Goal: Task Accomplishment & Management: Use online tool/utility

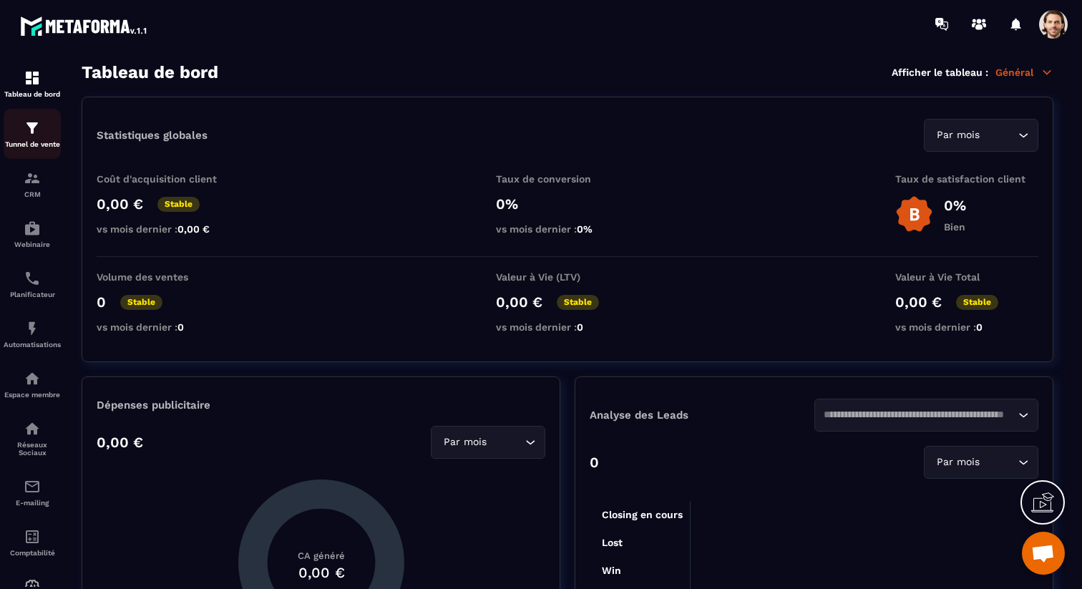
click at [41, 141] on p "Tunnel de vente" at bounding box center [32, 144] width 57 height 8
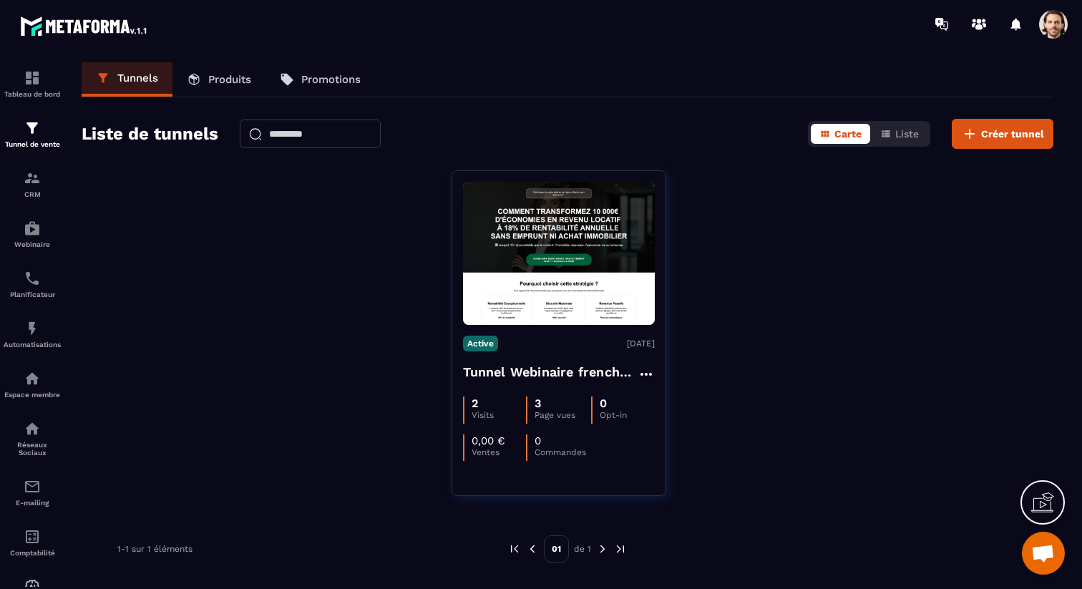
click at [215, 84] on p "Produits" at bounding box center [229, 79] width 43 height 13
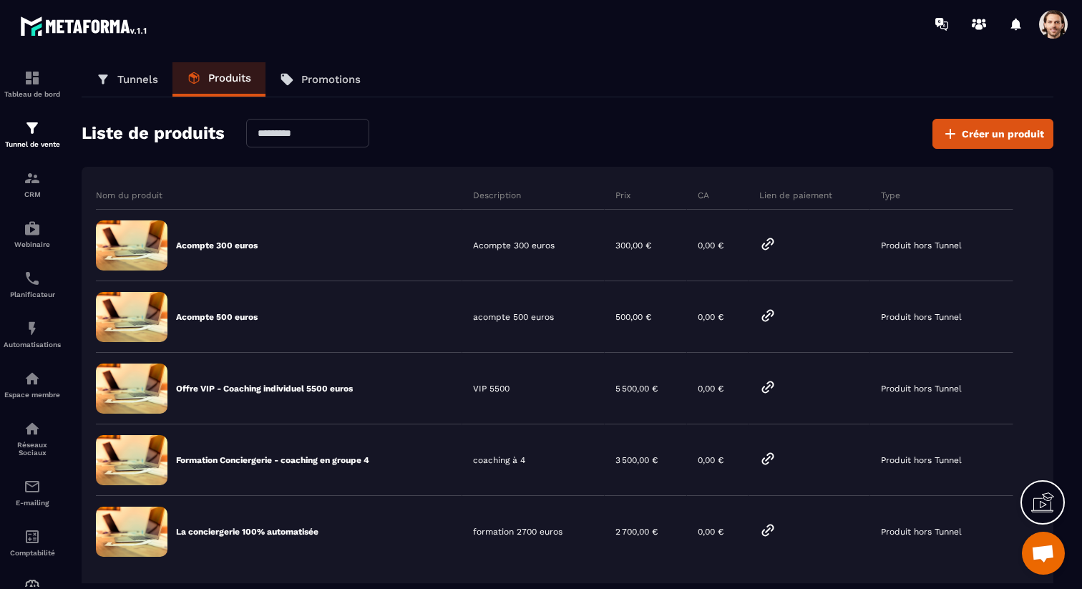
click at [131, 84] on p "Tunnels" at bounding box center [137, 79] width 41 height 13
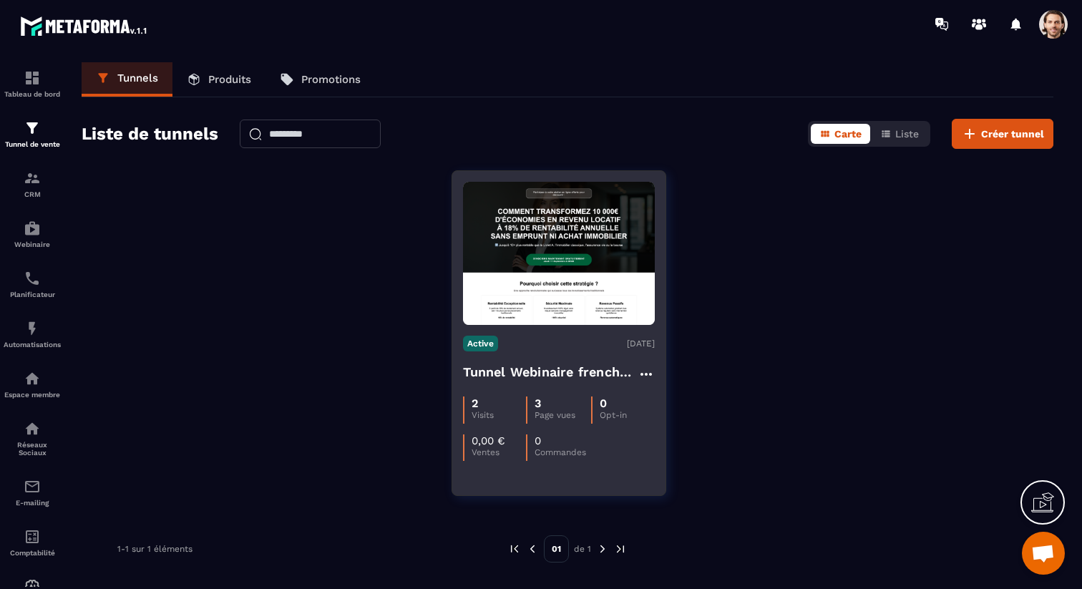
click at [529, 371] on h4 "Tunnel Webinaire frenchy partners" at bounding box center [550, 372] width 175 height 20
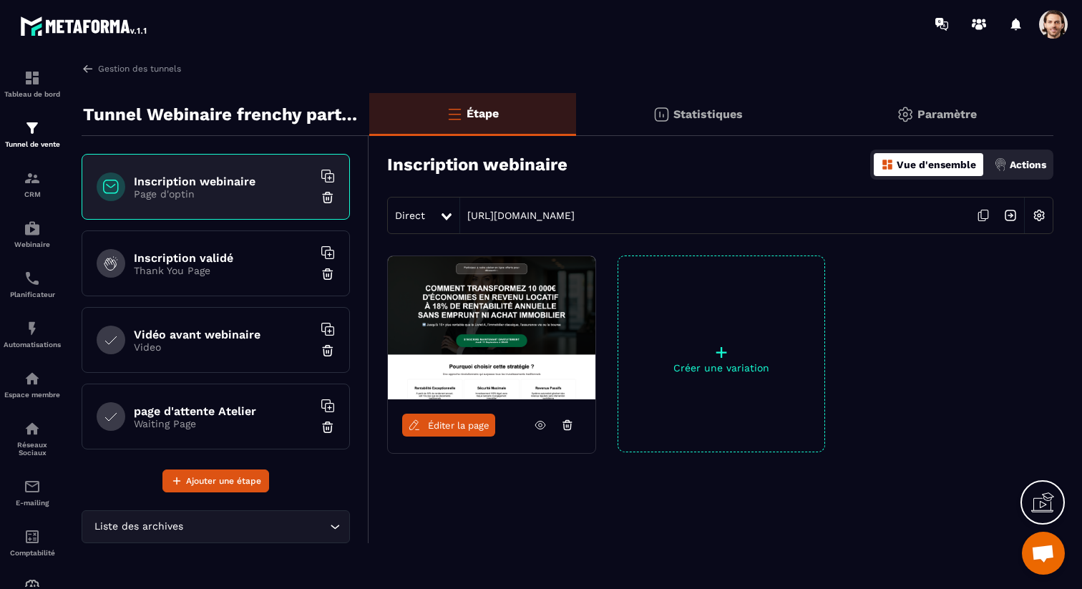
click at [219, 256] on h6 "Inscription validé" at bounding box center [223, 258] width 179 height 14
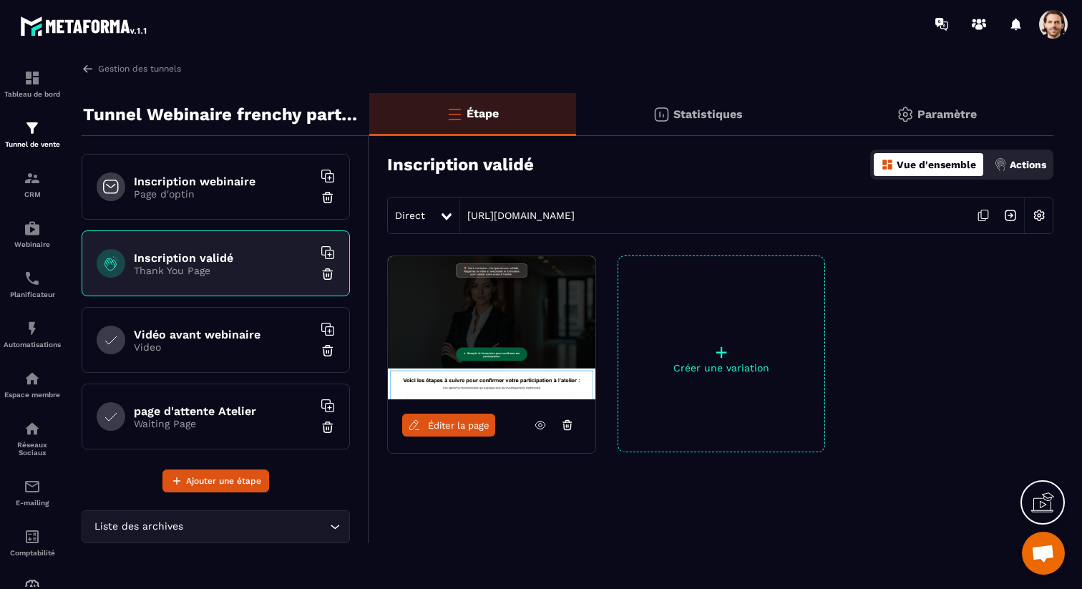
click at [466, 426] on span "Éditer la page" at bounding box center [459, 425] width 62 height 11
